Goal: Task Accomplishment & Management: Complete application form

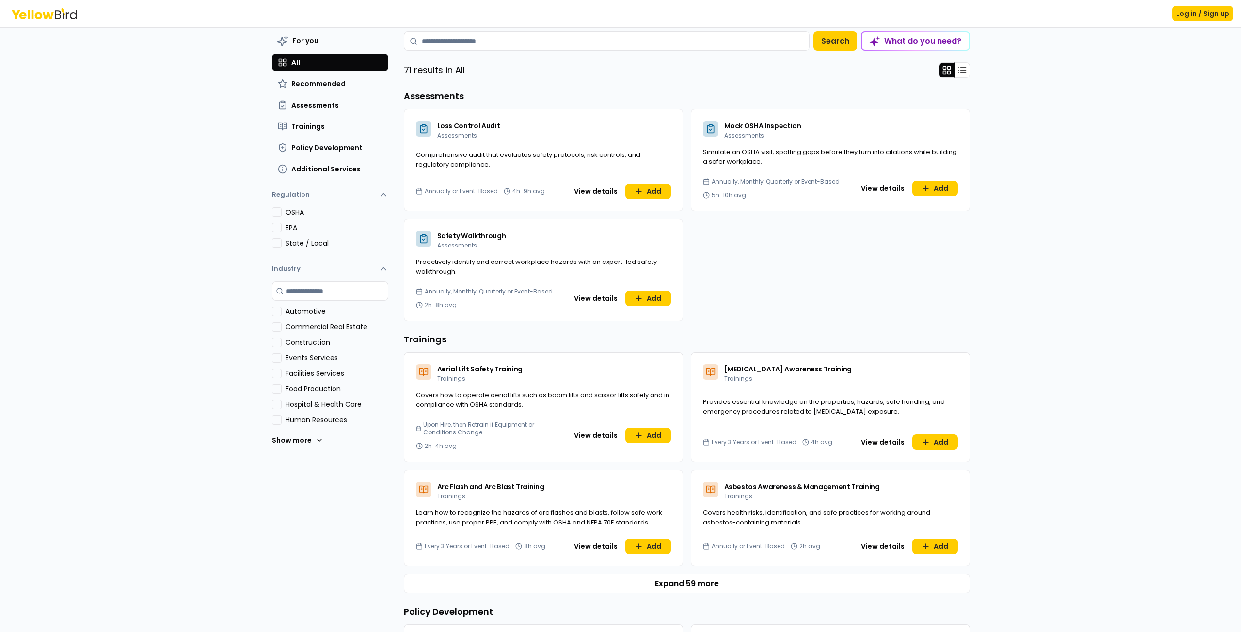
scroll to position [41, 0]
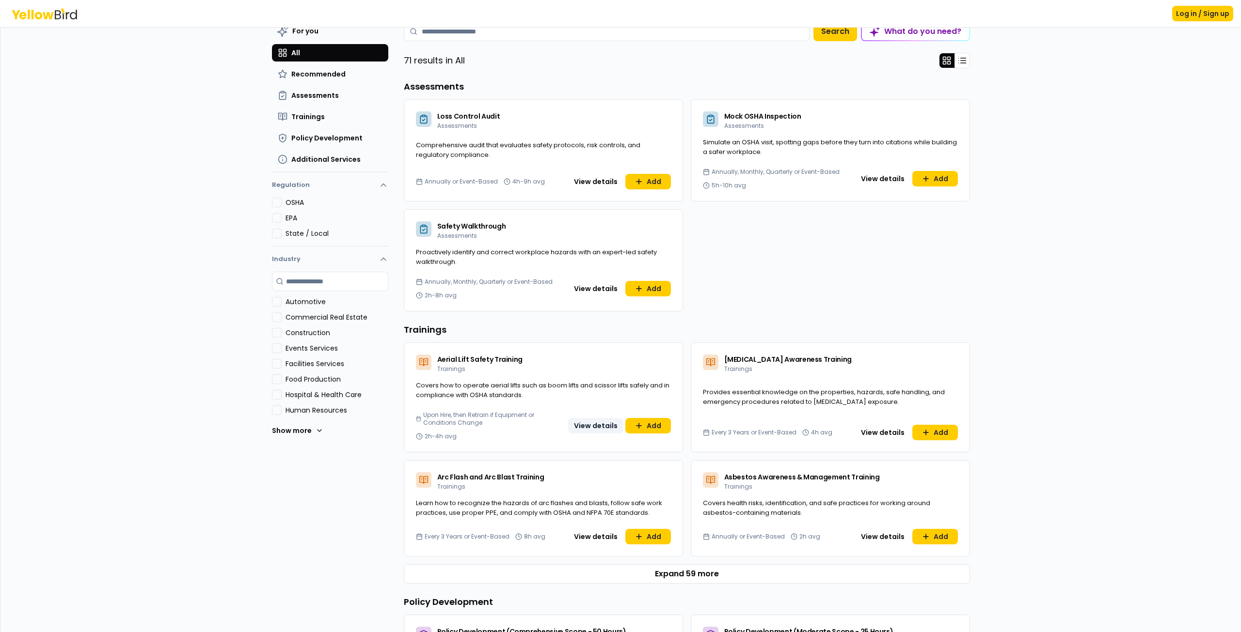
click at [594, 426] on button "View details" at bounding box center [595, 426] width 55 height 16
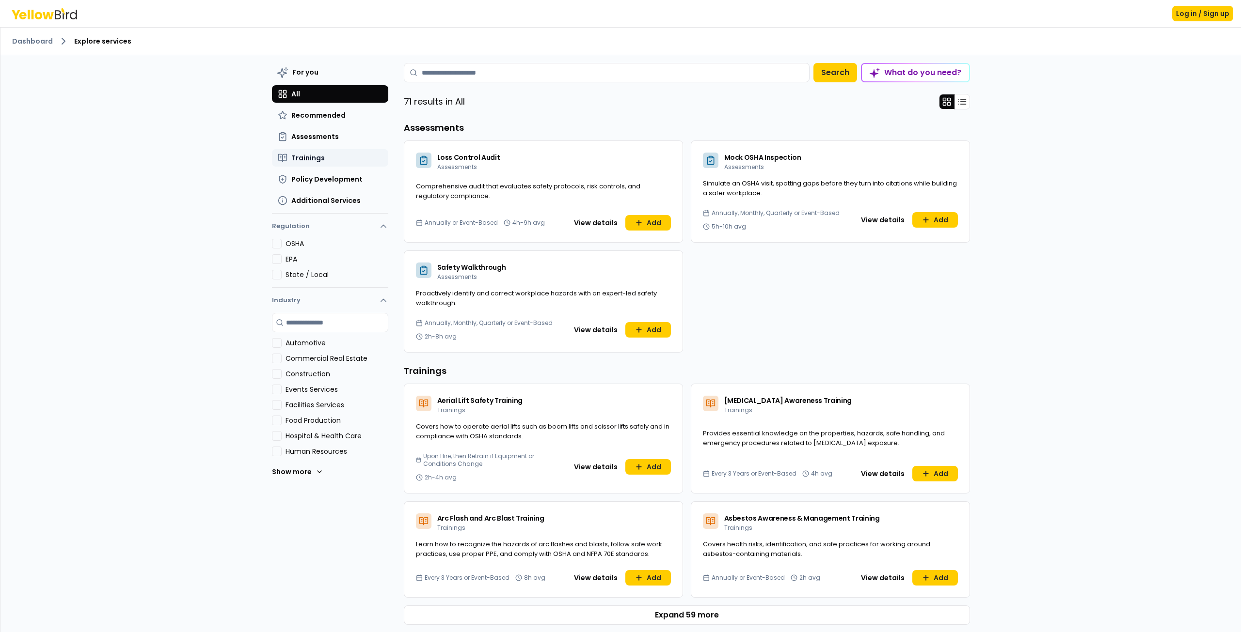
click at [315, 154] on span "Trainings" at bounding box center [307, 158] width 33 height 10
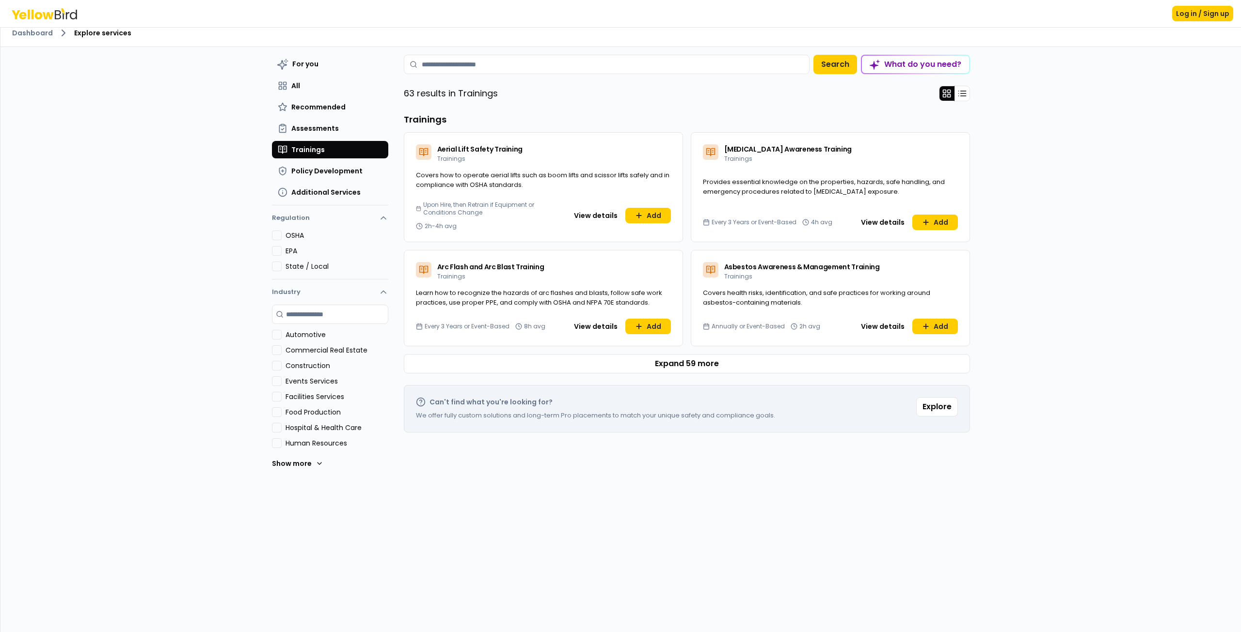
scroll to position [8, 0]
click at [875, 325] on button "View details" at bounding box center [882, 327] width 55 height 16
